Goal: Task Accomplishment & Management: Manage account settings

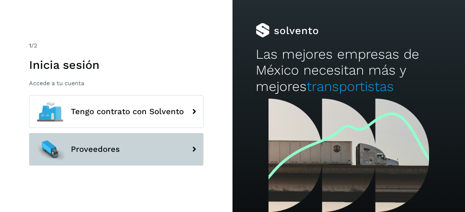
click at [180, 150] on button "Proveedores" at bounding box center [116, 149] width 174 height 33
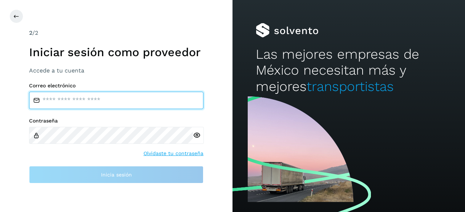
click at [62, 103] on input "email" at bounding box center [116, 100] width 174 height 17
click at [111, 106] on input "email" at bounding box center [116, 100] width 174 height 17
type input "*"
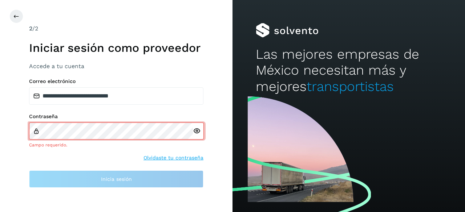
click at [196, 136] on div at bounding box center [198, 131] width 11 height 17
click at [194, 136] on div at bounding box center [198, 131] width 11 height 17
click at [197, 130] on icon at bounding box center [197, 131] width 8 height 8
click at [194, 131] on icon at bounding box center [197, 131] width 8 height 8
click at [195, 132] on icon at bounding box center [197, 131] width 8 height 8
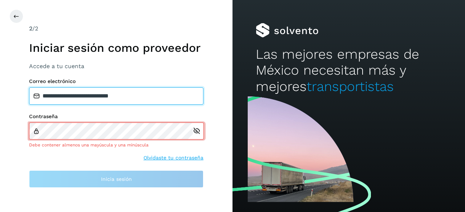
click at [110, 100] on input "**********" at bounding box center [116, 95] width 174 height 17
type input "**********"
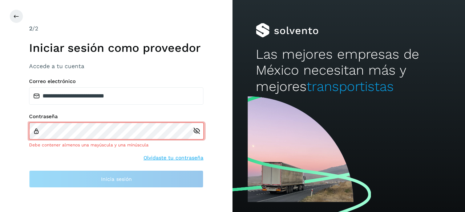
click at [195, 132] on icon at bounding box center [197, 131] width 8 height 8
